Goal: Task Accomplishment & Management: Complete application form

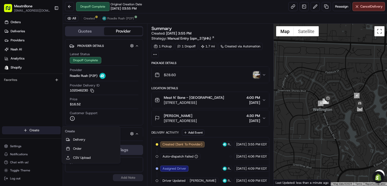
click at [24, 128] on html "MeatnBone [EMAIL_ADDRESS][DOMAIN_NAME] Toggle Sidebar Orders Deliveries Provide…" at bounding box center [193, 93] width 387 height 186
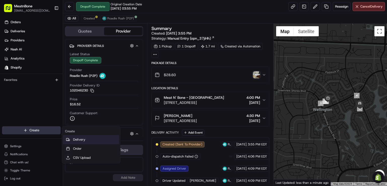
click at [84, 137] on link "Delivery" at bounding box center [91, 139] width 56 height 9
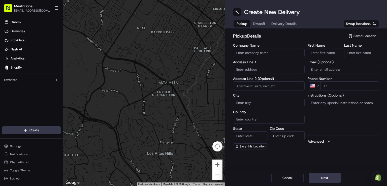
click at [357, 36] on span "Saved Location" at bounding box center [365, 36] width 23 height 5
type input "meat n we"
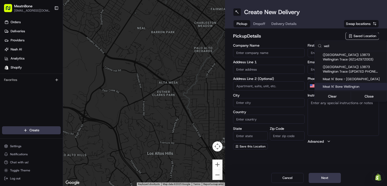
type input "well"
click at [347, 87] on span "Meat N' Bone Wellington" at bounding box center [354, 86] width 62 height 5
type input "Meat N' Bone Wellington"
type input "13837 Wellington Trace"
type input "b7"
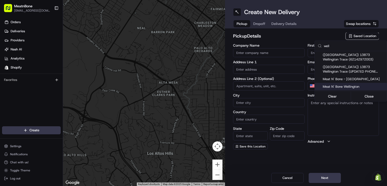
type input "[GEOGRAPHIC_DATA]"
type input "US"
type input "FL"
type input "33414"
type input "[PERSON_NAME]"
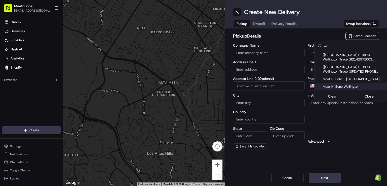
type input "Lobracco"
type input "[PHONE_NUMBER]"
type textarea "MEAT N BONE STORE, PLEASE ENTER AND SHOW THE PHONE."
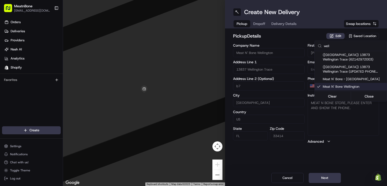
click at [262, 23] on html "MeatnBone [EMAIL_ADDRESS][DOMAIN_NAME] Toggle Sidebar Orders Deliveries Provide…" at bounding box center [193, 93] width 387 height 186
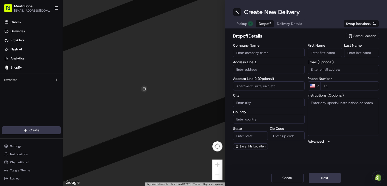
click at [262, 23] on span "Dropoff" at bounding box center [265, 23] width 12 height 5
click at [255, 66] on input "text" at bounding box center [269, 69] width 72 height 9
paste input "[STREET_ADDRESS]"
click at [257, 78] on div "[STREET_ADDRESS]" at bounding box center [269, 80] width 69 height 8
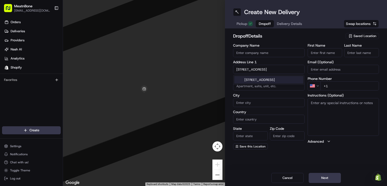
type input "[STREET_ADDRESS]"
type input "[GEOGRAPHIC_DATA]"
type input "FL"
type input "33412"
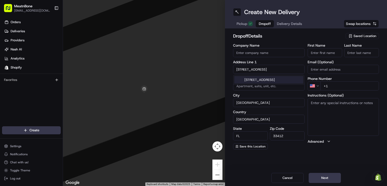
type input "[STREET_ADDRESS]"
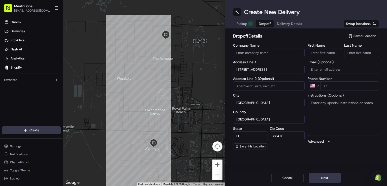
click at [318, 52] on input "First Name" at bounding box center [325, 52] width 35 height 9
type input "[PERSON_NAME]"
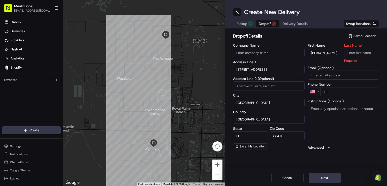
click at [354, 49] on input "Last Name" at bounding box center [361, 52] width 35 height 9
type input "A"
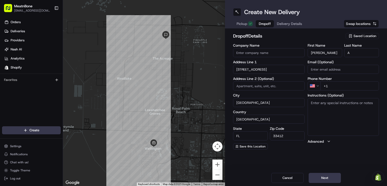
click at [335, 88] on input "+1" at bounding box center [350, 85] width 59 height 9
type input "[PHONE_NUMBER]"
click at [296, 25] on span "Delivery Details" at bounding box center [289, 23] width 25 height 5
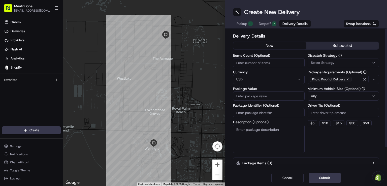
click at [256, 66] on input "Items Count (Optional)" at bounding box center [269, 62] width 72 height 9
type input "1"
click at [325, 123] on button "$ 10" at bounding box center [326, 123] width 12 height 6
type input "10"
click at [327, 138] on div "Dispatch Strategy Select Strategy Package Requirements (Optional) Photo Proof o…" at bounding box center [344, 103] width 72 height 99
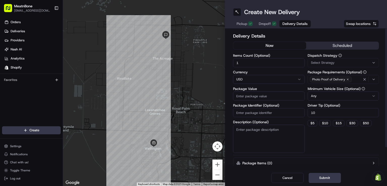
click at [248, 100] on input "Package Value" at bounding box center [269, 96] width 72 height 9
type input "108.88"
click at [348, 129] on div "Dispatch Strategy Select Strategy Package Requirements (Optional) Photo Proof o…" at bounding box center [344, 103] width 72 height 99
click at [291, 137] on textarea "Description (Optional)" at bounding box center [269, 139] width 72 height 28
type textarea "MEAT"
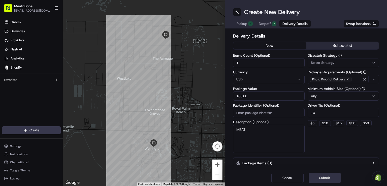
click at [323, 182] on button "Submit" at bounding box center [325, 178] width 32 height 10
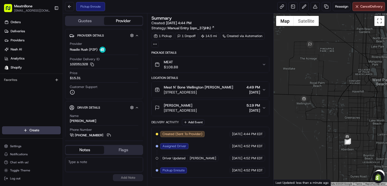
drag, startPoint x: 350, startPoint y: 136, endPoint x: 318, endPoint y: 94, distance: 53.6
click at [318, 94] on div at bounding box center [330, 99] width 113 height 172
